Goal: Task Accomplishment & Management: Manage account settings

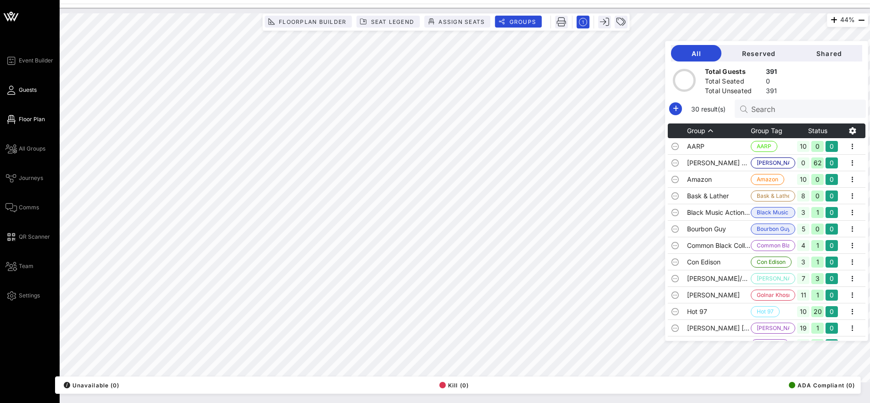
click at [21, 91] on span "Guests" at bounding box center [28, 90] width 18 height 8
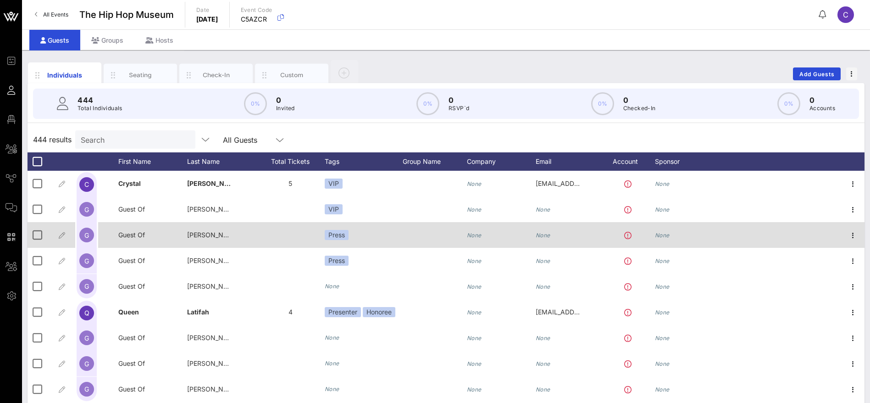
scroll to position [138, 0]
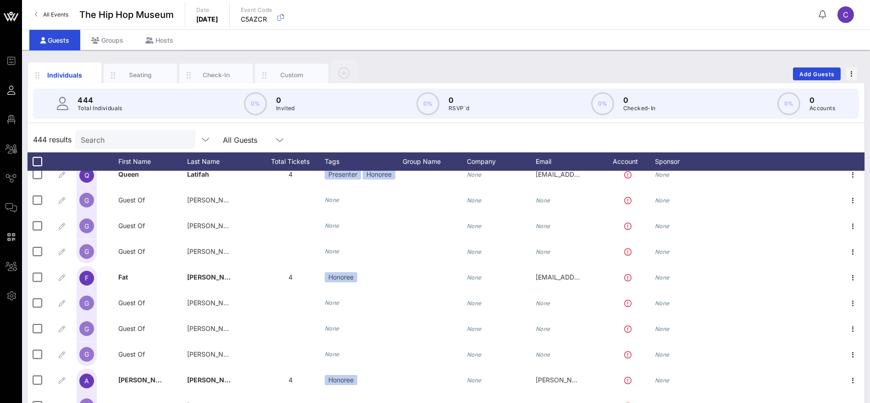
click at [337, 135] on div "444 results Search All Guests" at bounding box center [446, 140] width 837 height 26
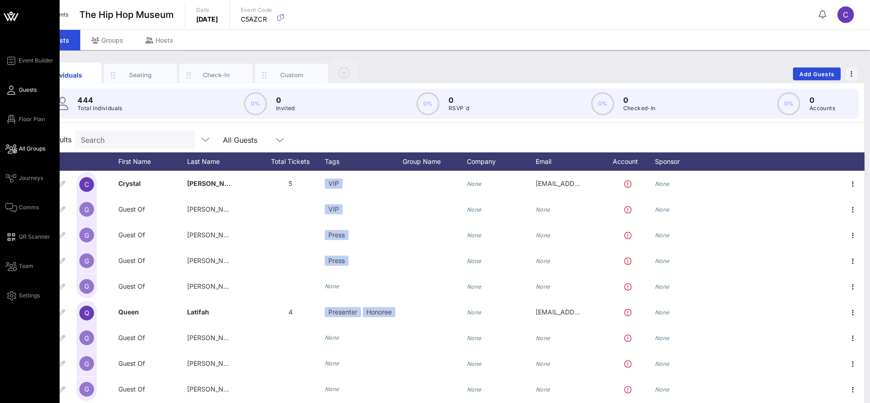
click at [34, 148] on span "All Groups" at bounding box center [32, 149] width 27 height 8
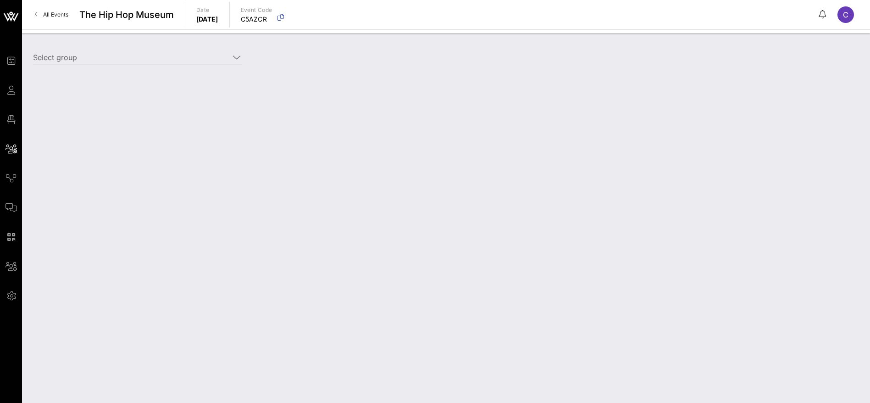
click at [234, 57] on icon at bounding box center [237, 57] width 8 height 11
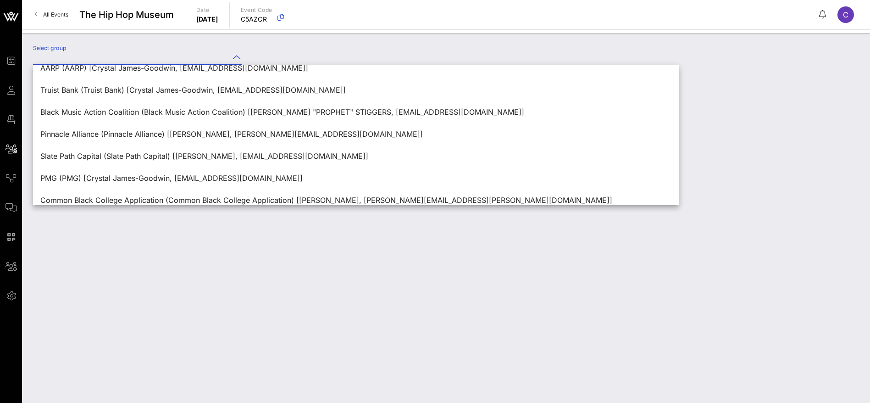
scroll to position [528, 0]
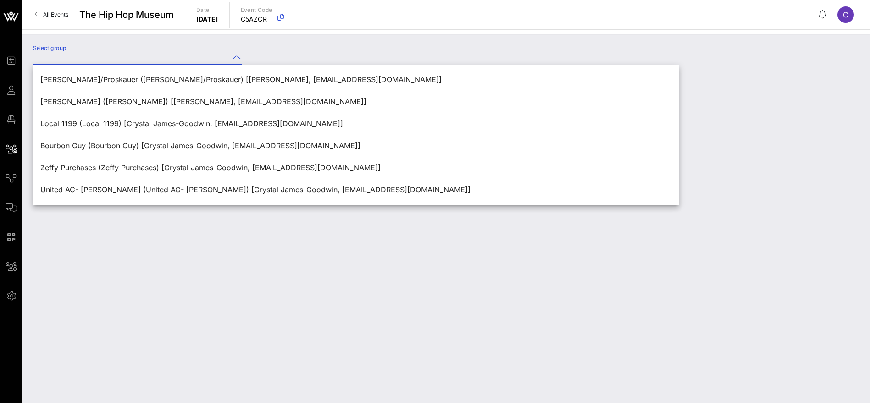
click at [145, 243] on div "Select group" at bounding box center [446, 217] width 848 height 369
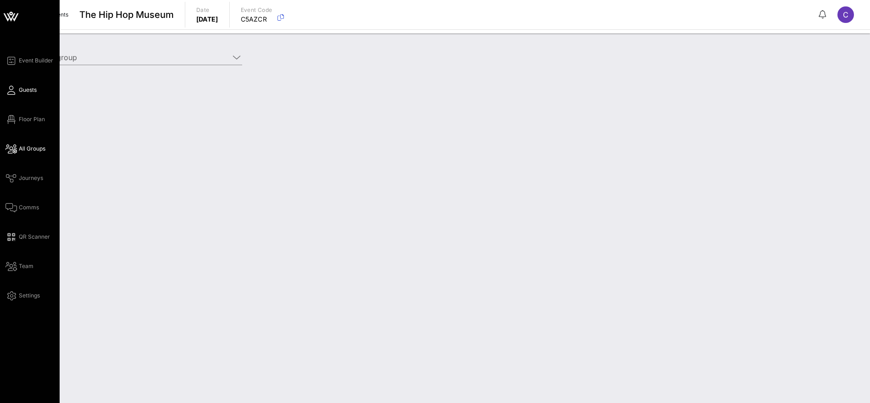
click at [21, 86] on span "Guests" at bounding box center [28, 90] width 18 height 8
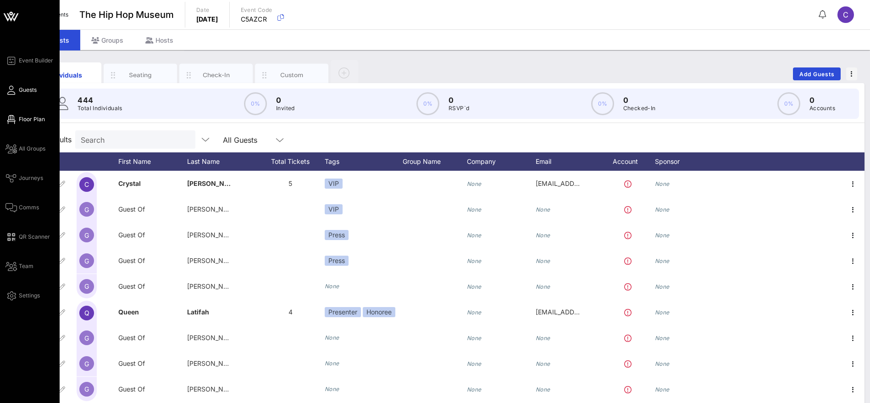
click at [23, 117] on span "Floor Plan" at bounding box center [32, 119] width 26 height 8
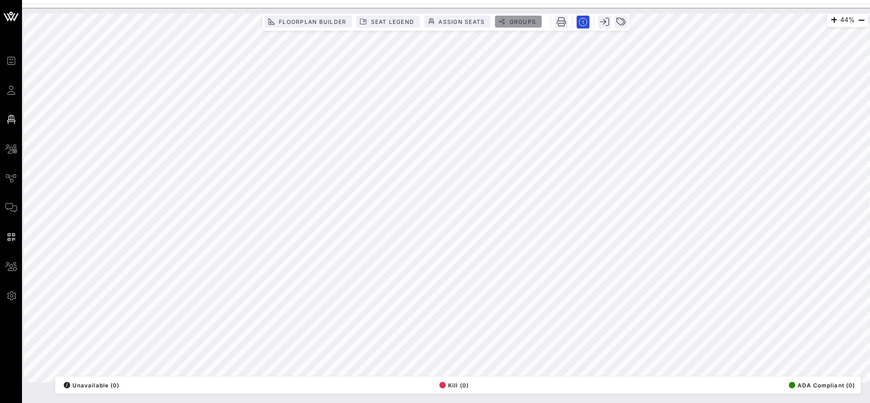
click at [529, 20] on span "Groups" at bounding box center [523, 21] width 28 height 7
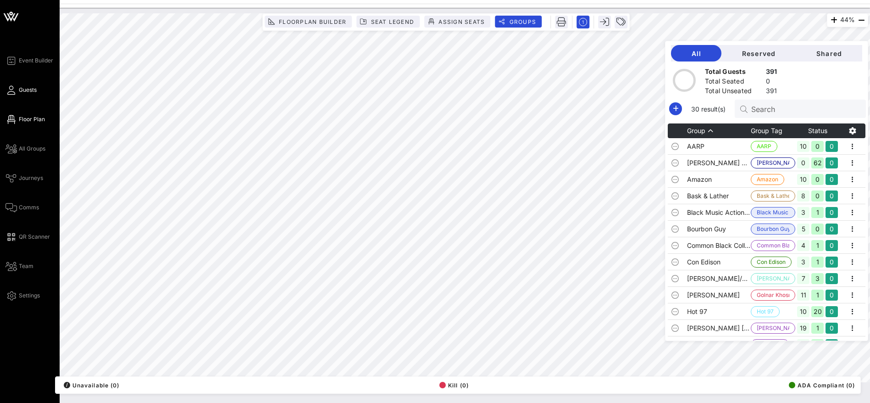
click at [25, 90] on span "Guests" at bounding box center [28, 90] width 18 height 8
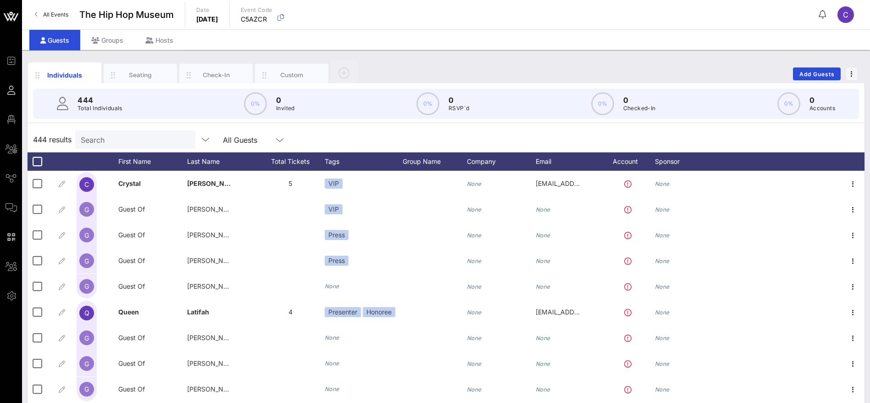
click at [128, 139] on input "Search" at bounding box center [134, 139] width 107 height 12
paste input "Easy"
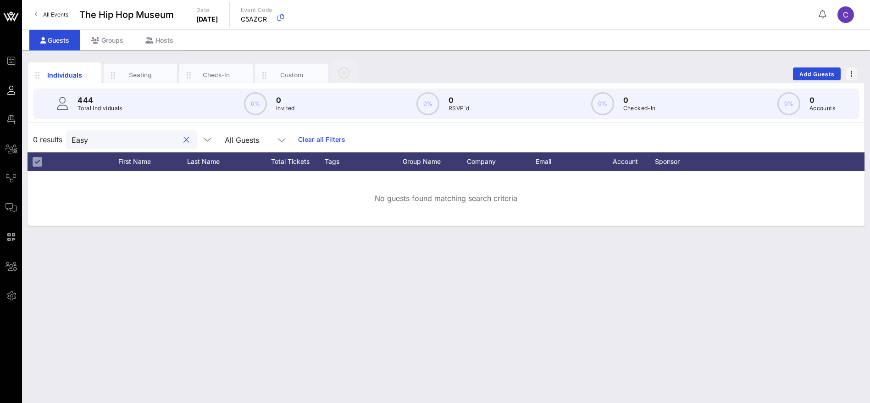
type input "Easy"
drag, startPoint x: 99, startPoint y: 144, endPoint x: 51, endPoint y: 142, distance: 47.3
click at [51, 142] on div "0 results Easy All Guests Clear all Filters" at bounding box center [446, 140] width 837 height 26
click at [308, 133] on div "Easy All Guests Clear all Filters" at bounding box center [205, 139] width 279 height 18
click at [308, 137] on link "Clear all Filters" at bounding box center [321, 139] width 47 height 10
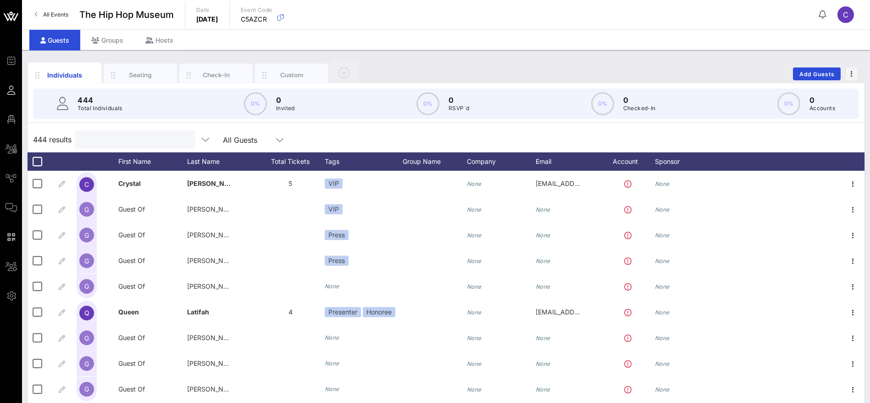
drag, startPoint x: 133, startPoint y: 139, endPoint x: 60, endPoint y: 137, distance: 72.5
click at [60, 137] on div "444 results All Guests" at bounding box center [446, 140] width 837 height 26
paste input "Coldcrushezad@gmail.com"
type input "Coldcrushezad@gmail.com"
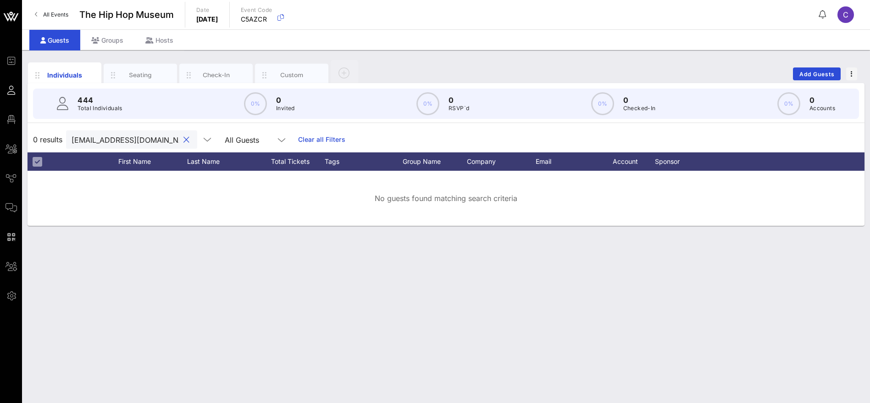
click at [184, 138] on button "clear icon" at bounding box center [187, 139] width 6 height 9
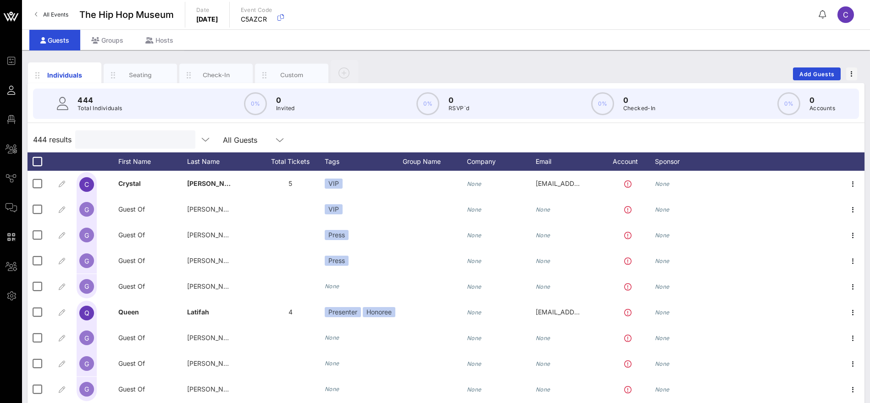
paste input "Period"
type input "Period"
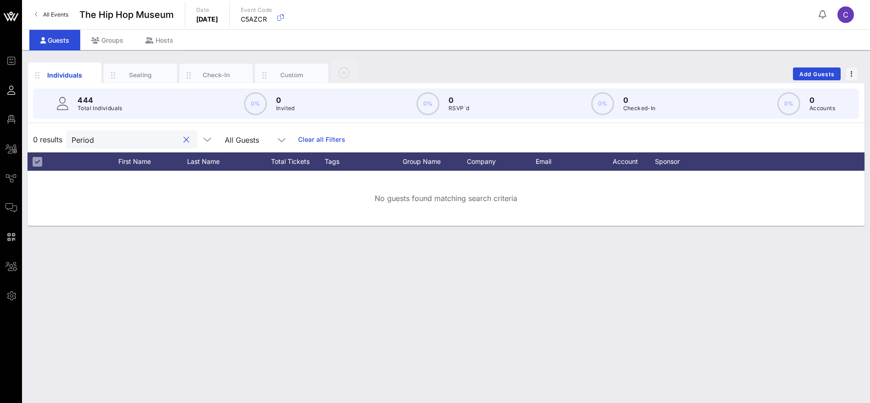
drag, startPoint x: 106, startPoint y: 138, endPoint x: 39, endPoint y: 139, distance: 66.1
click at [39, 139] on div "0 results Period All Guests Clear all Filters" at bounding box center [446, 140] width 837 height 26
click at [184, 141] on button "clear icon" at bounding box center [187, 139] width 6 height 9
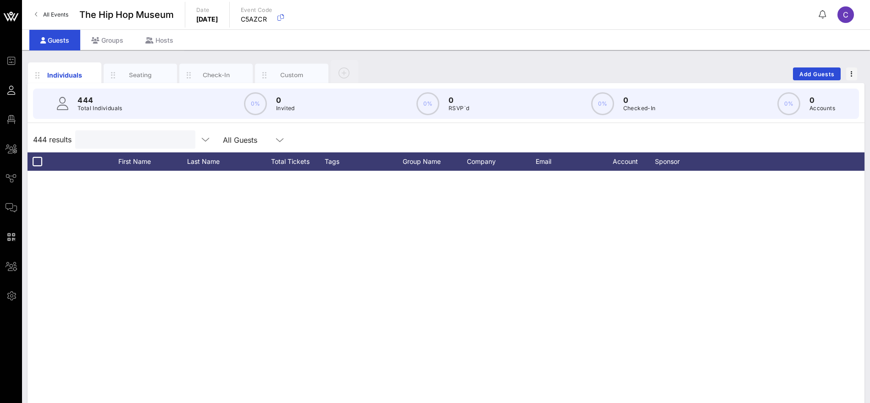
scroll to position [413, 0]
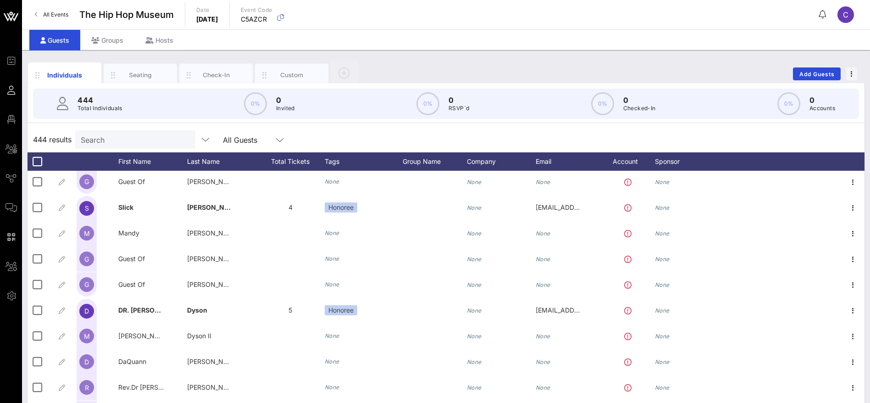
click at [821, 14] on icon at bounding box center [822, 14] width 7 height 0
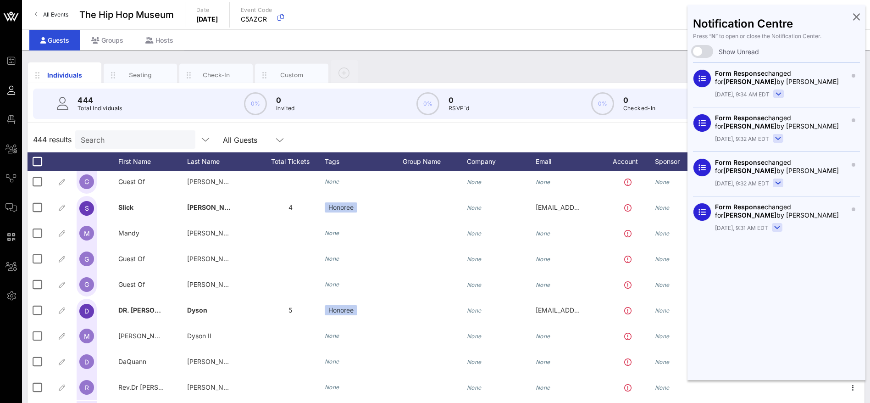
click at [779, 185] on rect at bounding box center [778, 183] width 10 height 8
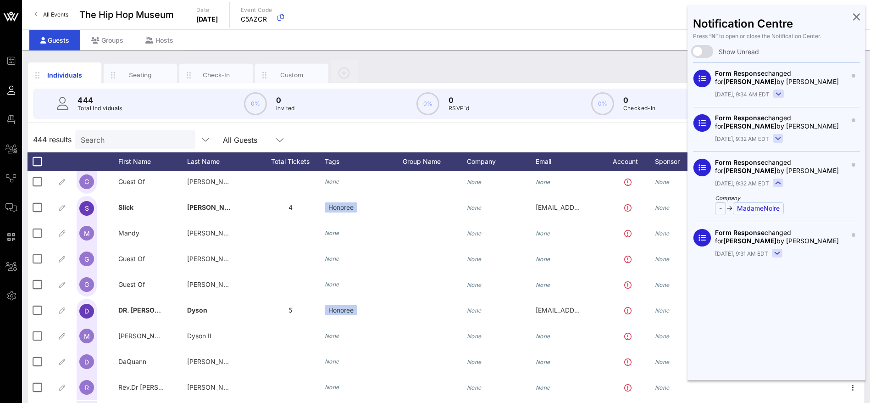
click at [779, 251] on rect at bounding box center [778, 253] width 10 height 8
click at [779, 138] on icon at bounding box center [778, 138] width 5 height 2
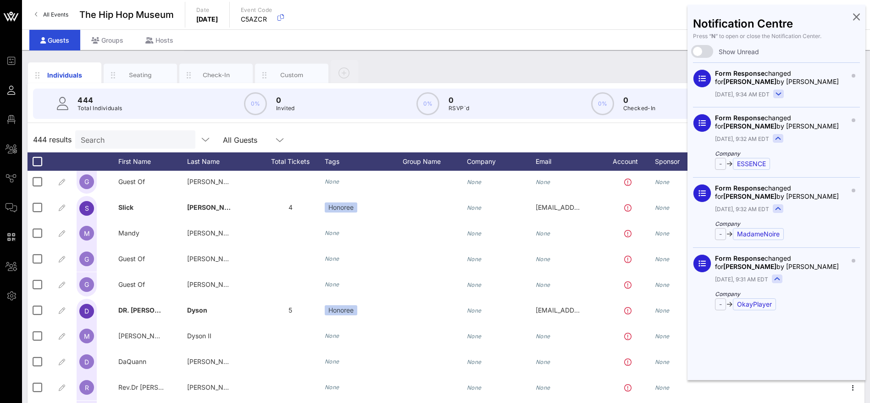
click at [779, 95] on rect at bounding box center [779, 94] width 10 height 8
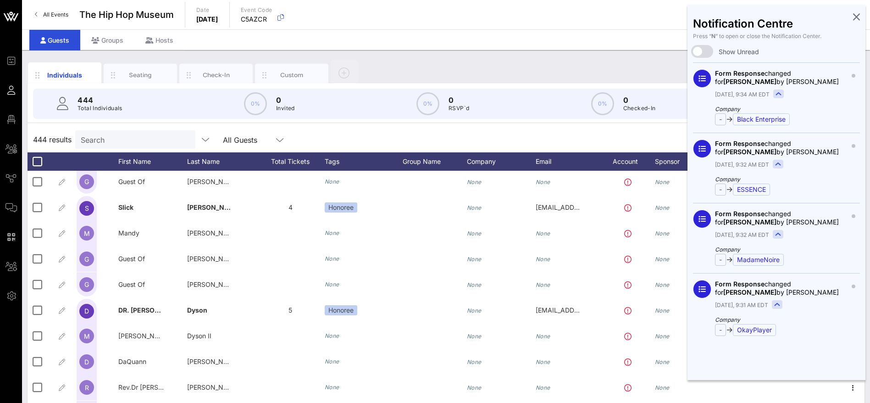
click at [620, 65] on div "Individuals Seating Check-In Custom Add Guests" at bounding box center [446, 73] width 837 height 29
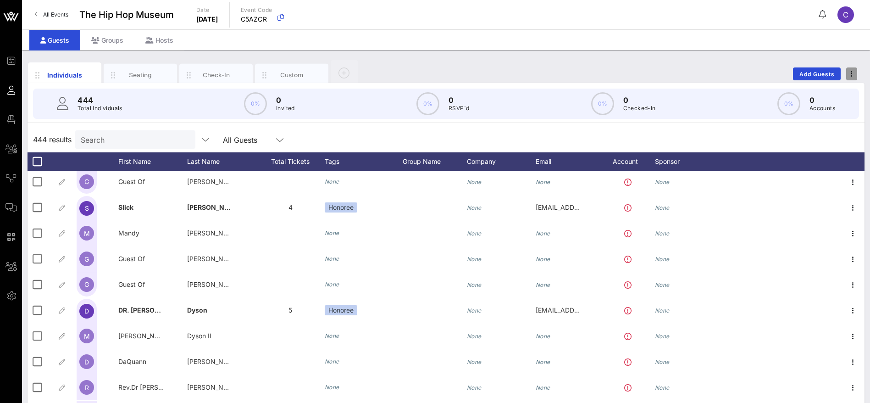
click at [853, 71] on span "button" at bounding box center [851, 74] width 11 height 6
click at [725, 76] on div "Individuals Seating Check-In Custom Add Guests" at bounding box center [446, 73] width 837 height 29
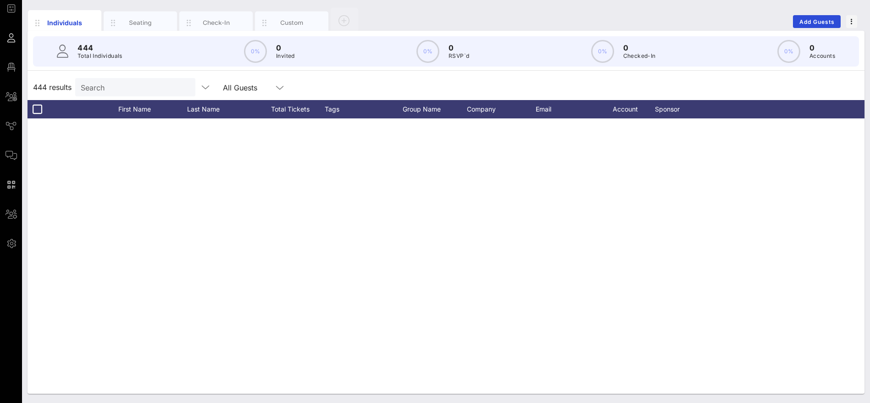
scroll to position [10650, 0]
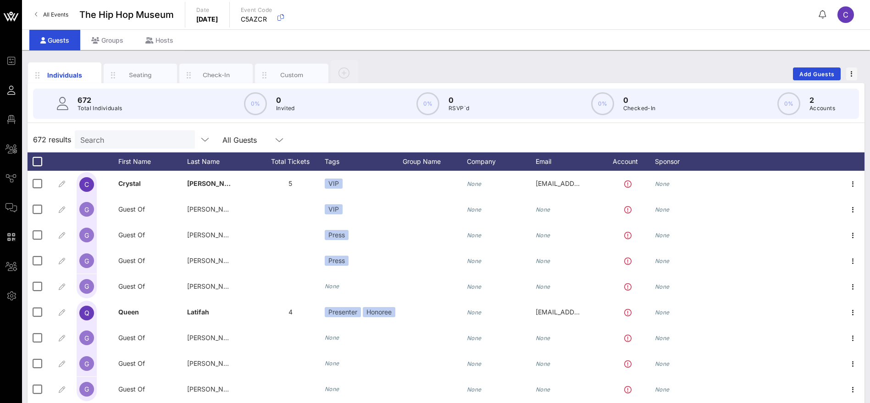
click at [124, 140] on input "Search" at bounding box center [133, 139] width 107 height 12
paste input "[PERSON_NAME]"
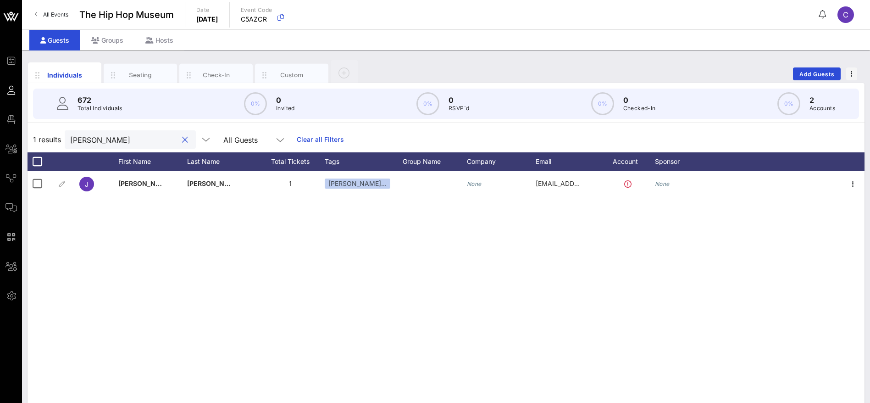
drag, startPoint x: 128, startPoint y: 139, endPoint x: 52, endPoint y: 142, distance: 76.6
click at [52, 142] on div "1 results [PERSON_NAME] All Guests Clear all Filters" at bounding box center [446, 140] width 837 height 26
paste input "Guest of The Musuem/Archives"
type input "Guest of The Musuem/Archives"
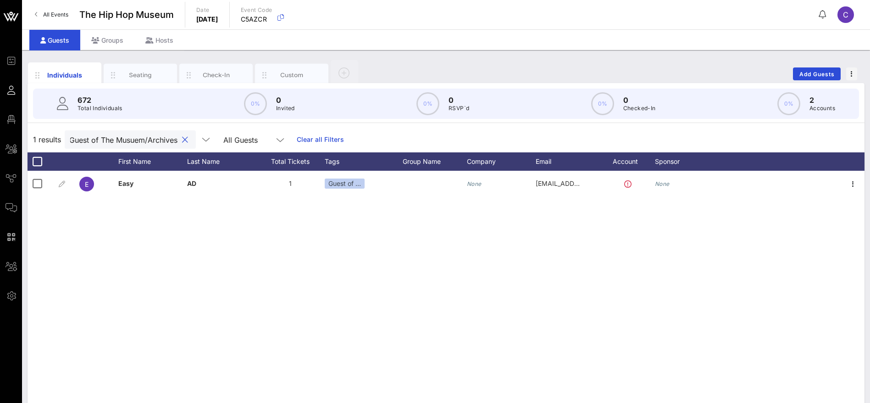
click at [182, 137] on button "clear icon" at bounding box center [185, 139] width 6 height 9
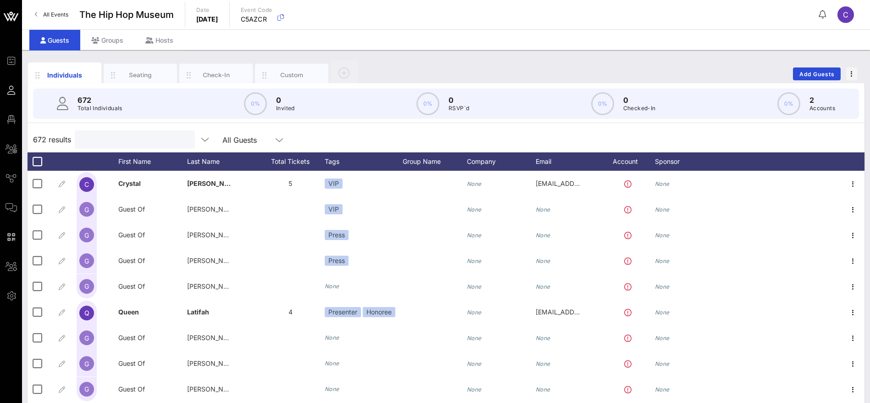
scroll to position [0, 0]
click at [150, 139] on input "text" at bounding box center [133, 139] width 107 height 12
paste input "Guest of The Musuem/Archives"
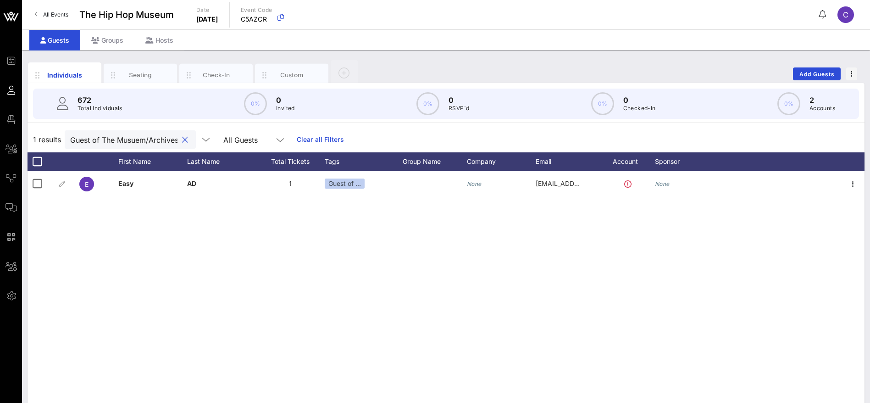
drag, startPoint x: 104, startPoint y: 139, endPoint x: 49, endPoint y: 137, distance: 55.5
click at [49, 137] on div "1 results Guest of The Musuem/Archives All Guests Clear all Filters" at bounding box center [446, 140] width 837 height 26
click at [139, 136] on input "Musuem/Archives" at bounding box center [123, 139] width 107 height 12
drag, startPoint x: 150, startPoint y: 139, endPoint x: 48, endPoint y: 143, distance: 102.8
click at [48, 143] on div "1 results Musuem/Archives All Guests Clear all Filters" at bounding box center [446, 140] width 837 height 26
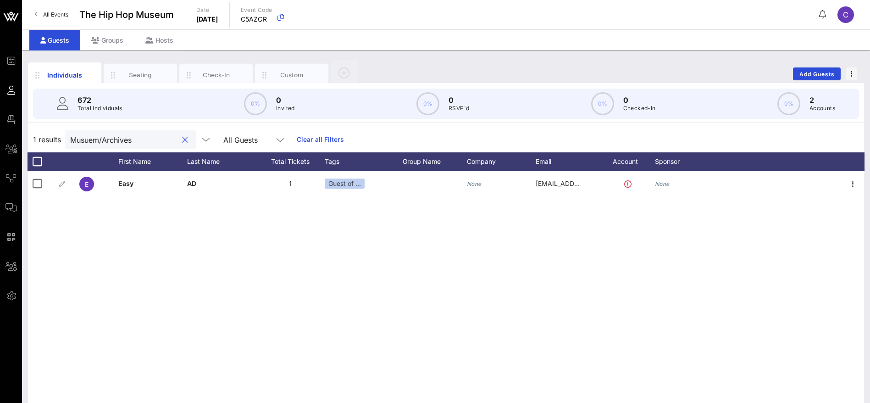
paste input "Guest of the Museu"
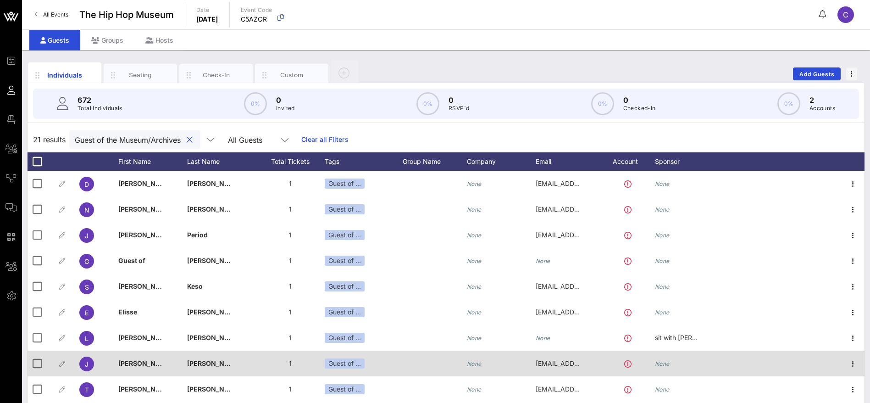
type input "Guest of the Museum/Archives"
